Goal: Task Accomplishment & Management: Manage account settings

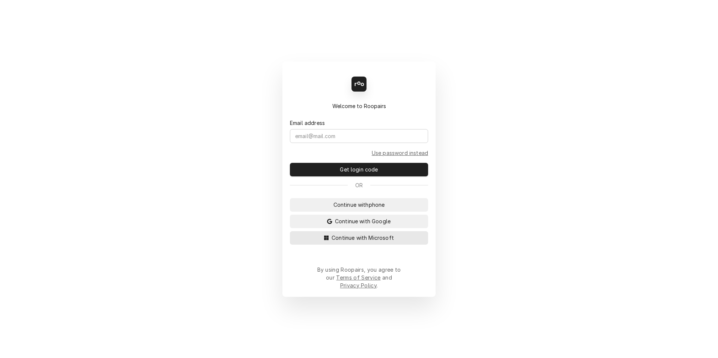
click at [369, 242] on span "Continue with Microsoft" at bounding box center [362, 238] width 65 height 8
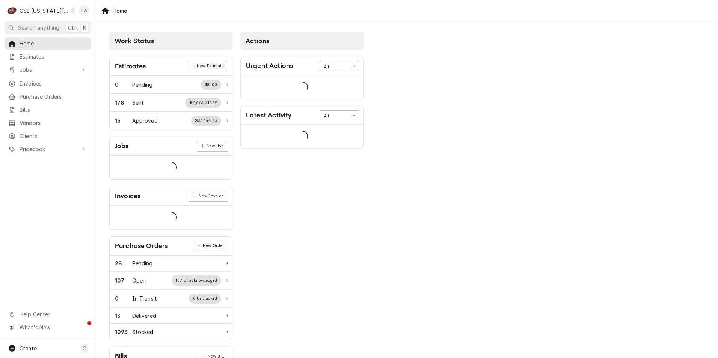
click at [54, 12] on div "CSI Kansas City" at bounding box center [45, 11] width 50 height 8
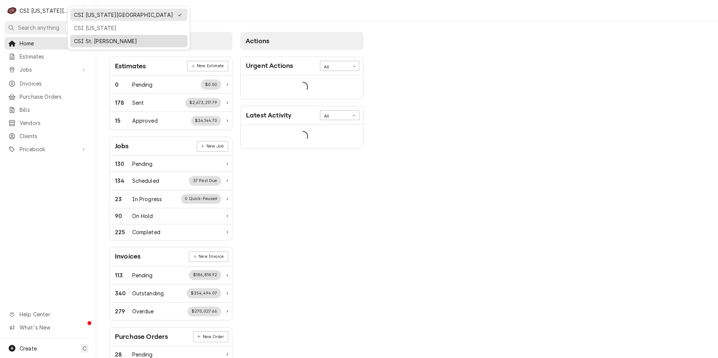
click at [103, 38] on div "CSI St. [PERSON_NAME]" at bounding box center [129, 41] width 110 height 8
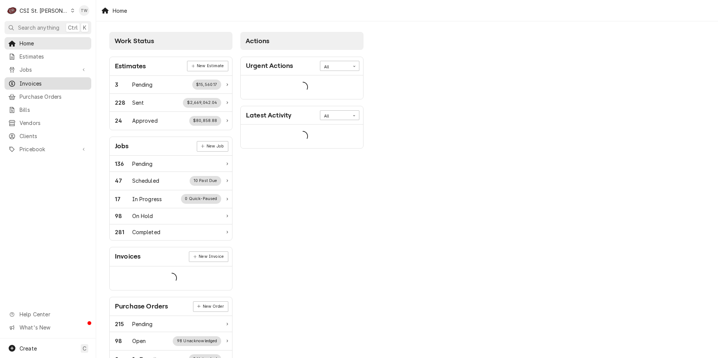
click at [40, 80] on span "Invoices" at bounding box center [54, 84] width 68 height 8
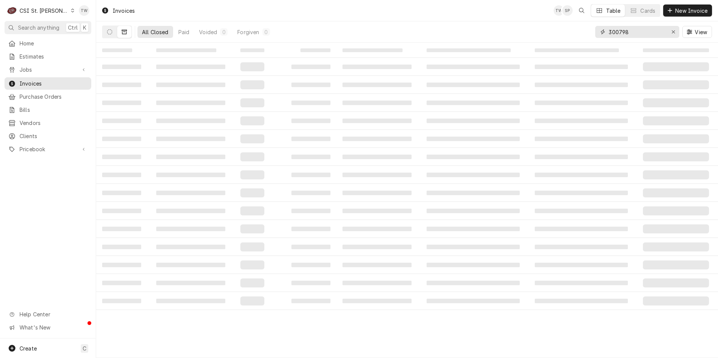
drag, startPoint x: 633, startPoint y: 29, endPoint x: 570, endPoint y: 30, distance: 62.8
click at [570, 30] on div "All Closed Paid Voided 0 Forgiven 0 300798 View" at bounding box center [407, 31] width 610 height 21
type input "400727"
click at [108, 35] on button "Dynamic Content Wrapper" at bounding box center [110, 32] width 14 height 12
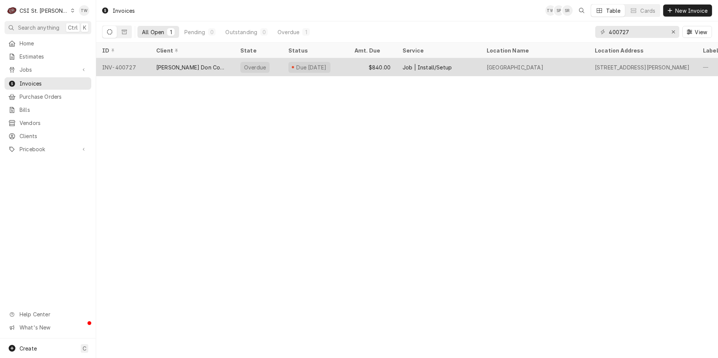
click at [207, 65] on div "[PERSON_NAME] Don Company" at bounding box center [192, 68] width 72 height 8
drag, startPoint x: 207, startPoint y: 65, endPoint x: 203, endPoint y: 70, distance: 6.1
click at [203, 70] on div "[PERSON_NAME] Don Company" at bounding box center [192, 68] width 72 height 8
click at [227, 69] on div "[PERSON_NAME] Don Company" at bounding box center [192, 67] width 84 height 18
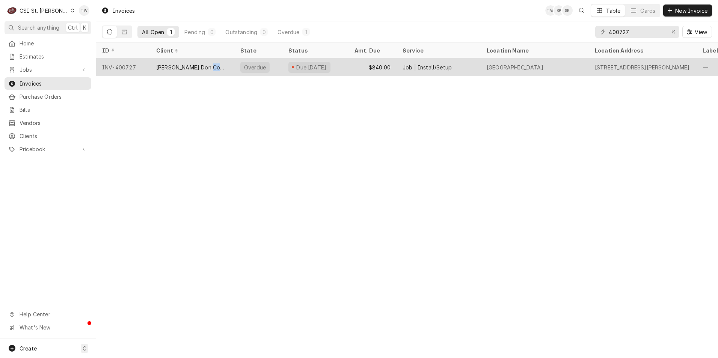
click at [227, 69] on div "[PERSON_NAME] Don Company" at bounding box center [192, 67] width 84 height 18
click at [229, 67] on div "[PERSON_NAME] Don Company" at bounding box center [192, 67] width 84 height 18
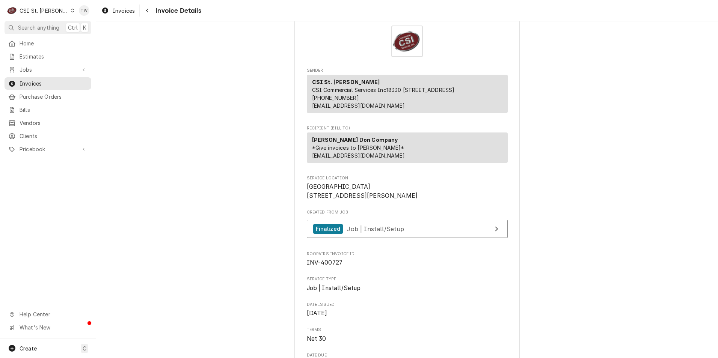
scroll to position [11, 0]
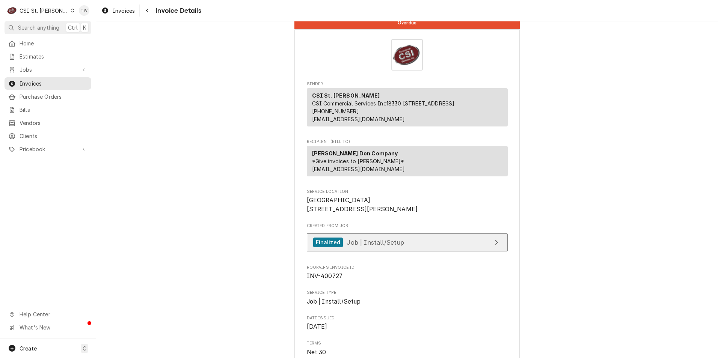
click at [408, 252] on link "Finalized Job | Install/Setup" at bounding box center [407, 243] width 201 height 18
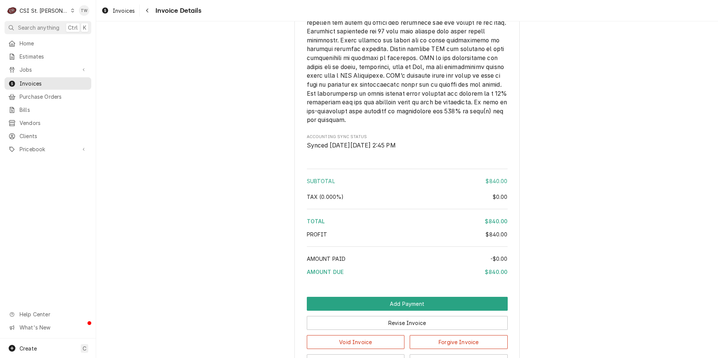
scroll to position [1138, 0]
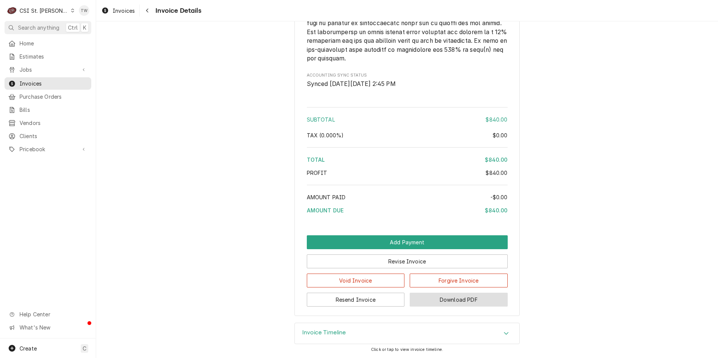
click at [436, 298] on button "Download PDF" at bounding box center [459, 300] width 98 height 14
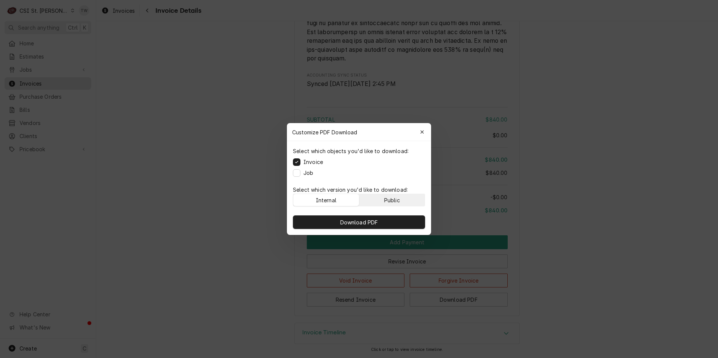
click at [383, 199] on button "Public" at bounding box center [393, 200] width 66 height 12
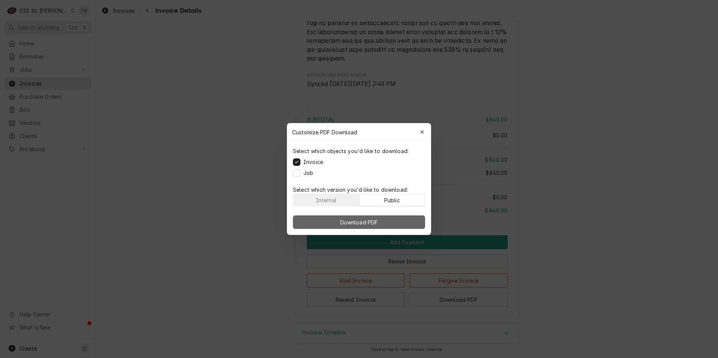
click at [362, 225] on span "Download PDF" at bounding box center [359, 223] width 41 height 8
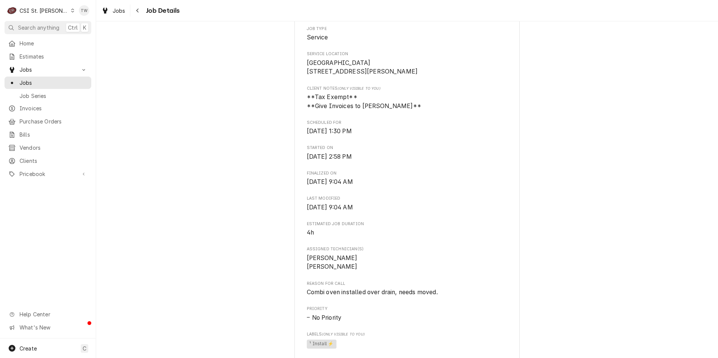
scroll to position [188, 0]
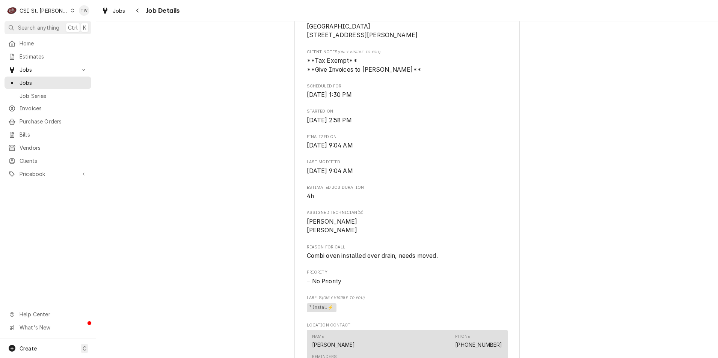
drag, startPoint x: 354, startPoint y: 231, endPoint x: 296, endPoint y: 231, distance: 58.2
click at [296, 231] on div "[PERSON_NAME] Don Company [GEOGRAPHIC_DATA] / [STREET_ADDRESS][PERSON_NAME] Ope…" at bounding box center [407, 251] width 225 height 783
copy span "[PERSON_NAME]"
drag, startPoint x: 358, startPoint y: 239, endPoint x: 300, endPoint y: 241, distance: 57.9
click at [300, 241] on div "[PERSON_NAME] Don Company [GEOGRAPHIC_DATA] / [STREET_ADDRESS][PERSON_NAME] Ope…" at bounding box center [407, 251] width 225 height 783
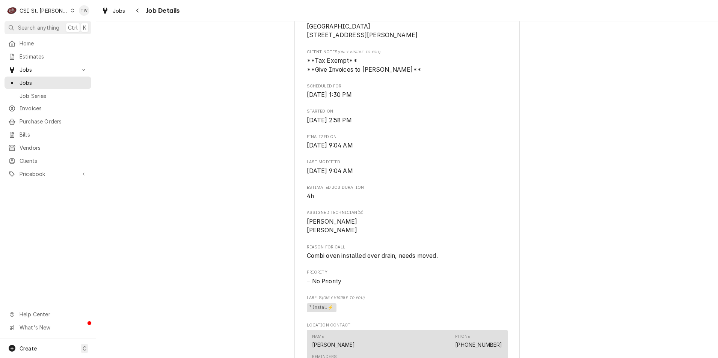
copy span "[PERSON_NAME]"
click at [232, 123] on div "Completed and Invoiced Edward Don Company Hillsboro Primary School / 101 Leon H…" at bounding box center [407, 245] width 622 height 808
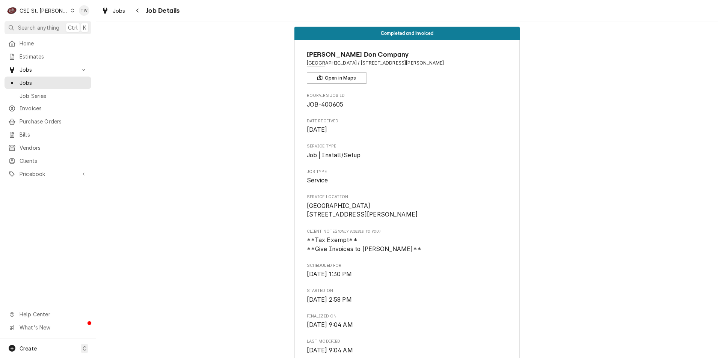
scroll to position [0, 0]
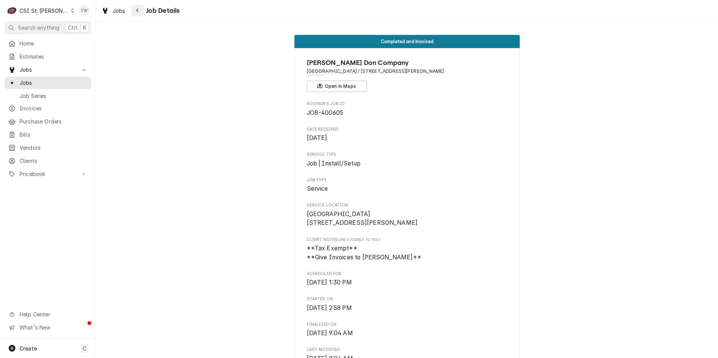
click at [141, 14] on div "Navigate back" at bounding box center [138, 11] width 8 height 8
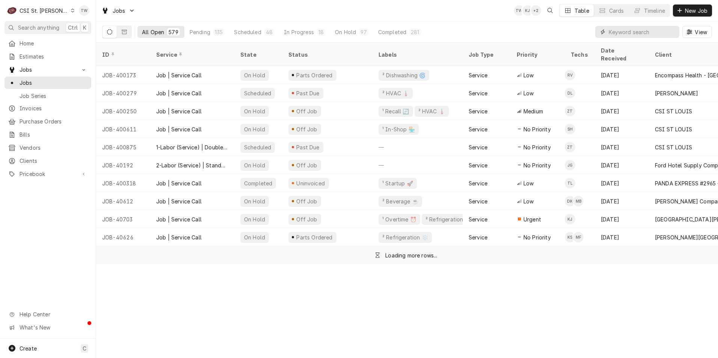
drag, startPoint x: 638, startPoint y: 28, endPoint x: 632, endPoint y: 36, distance: 10.0
click at [634, 36] on input "Dynamic Content Wrapper" at bounding box center [642, 32] width 67 height 12
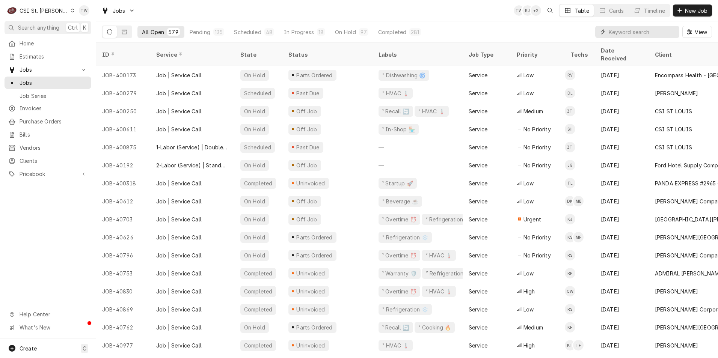
click at [632, 35] on input "Dynamic Content Wrapper" at bounding box center [642, 32] width 67 height 12
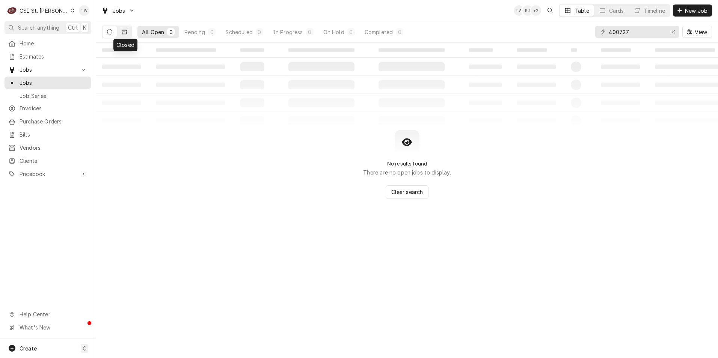
click at [122, 31] on icon "Dynamic Content Wrapper" at bounding box center [124, 31] width 5 height 5
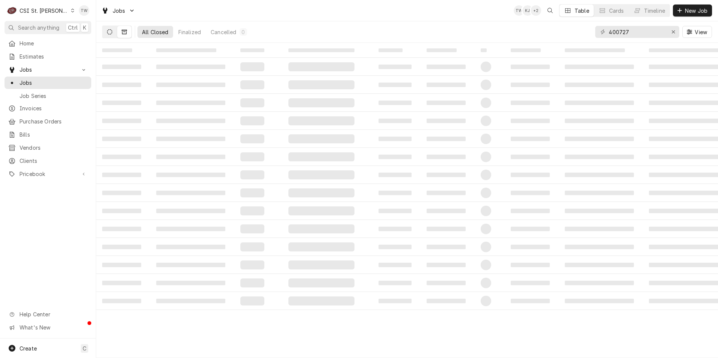
click at [111, 38] on button "Dynamic Content Wrapper" at bounding box center [110, 32] width 14 height 12
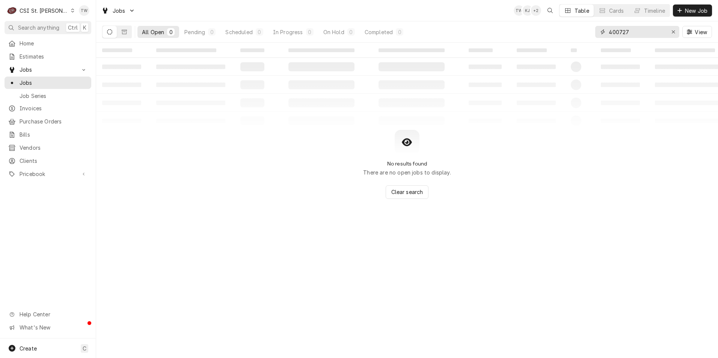
click at [635, 34] on input "400727" at bounding box center [637, 32] width 56 height 12
type input "4"
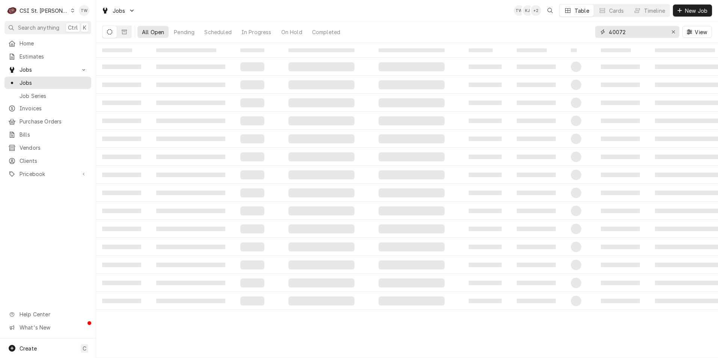
type input "400727"
